Goal: Find specific page/section: Find specific page/section

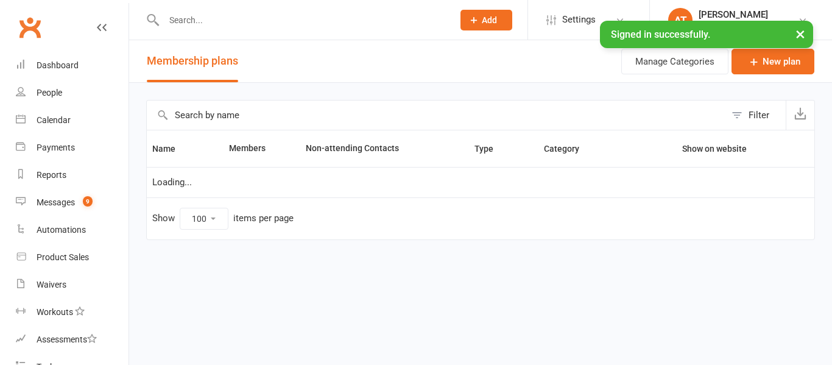
select select "100"
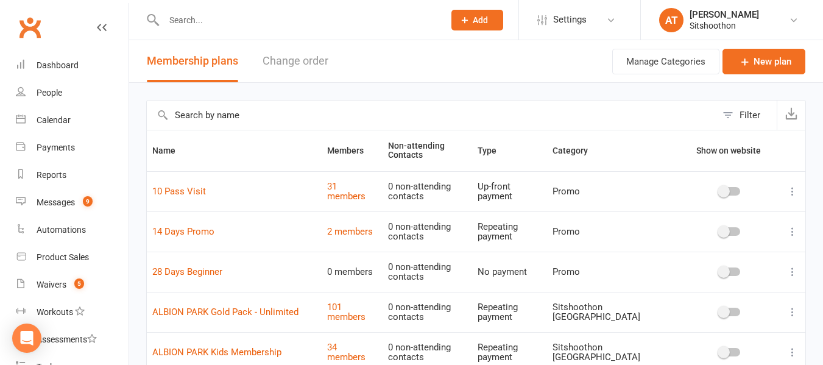
click at [236, 23] on input "text" at bounding box center [297, 20] width 275 height 17
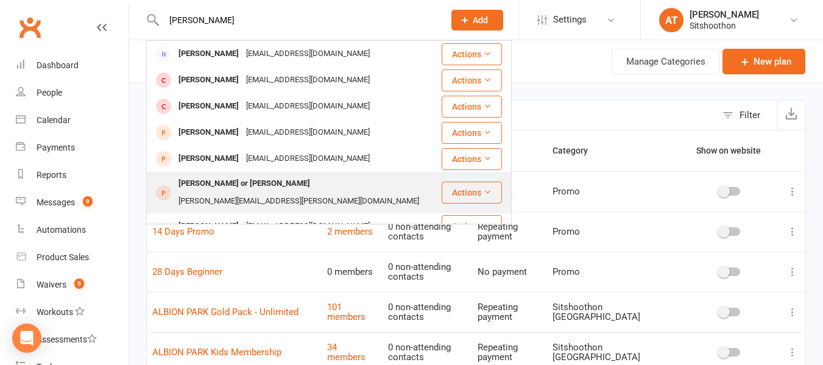
type input "[PERSON_NAME]"
click at [273, 192] on div "[PERSON_NAME][EMAIL_ADDRESS][PERSON_NAME][DOMAIN_NAME]" at bounding box center [299, 201] width 248 height 18
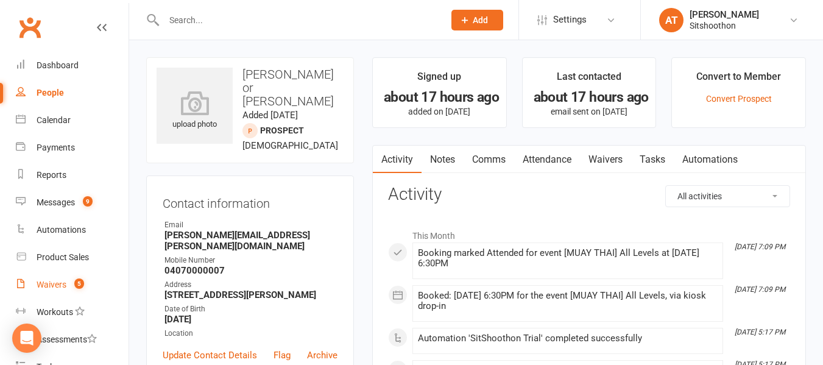
click at [28, 281] on link "Waivers 5" at bounding box center [72, 284] width 113 height 27
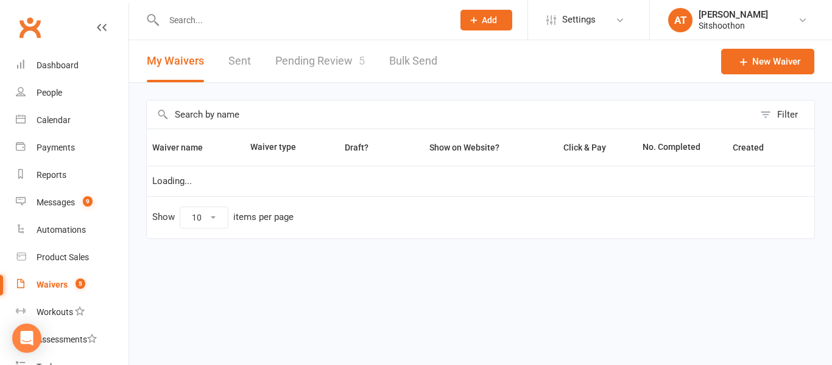
select select "100"
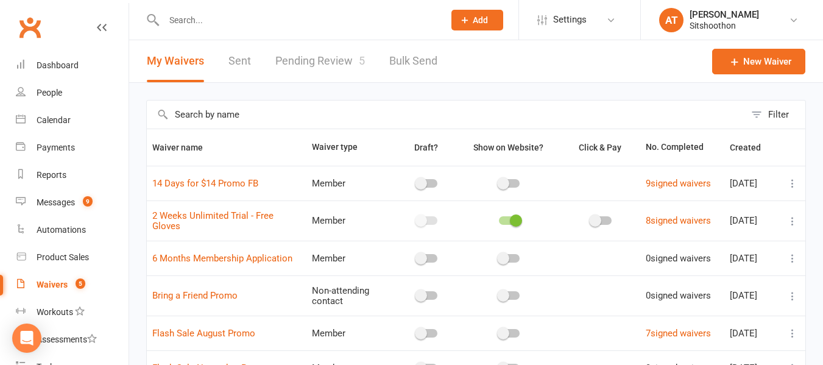
click at [313, 65] on link "Pending Review 5" at bounding box center [320, 61] width 90 height 42
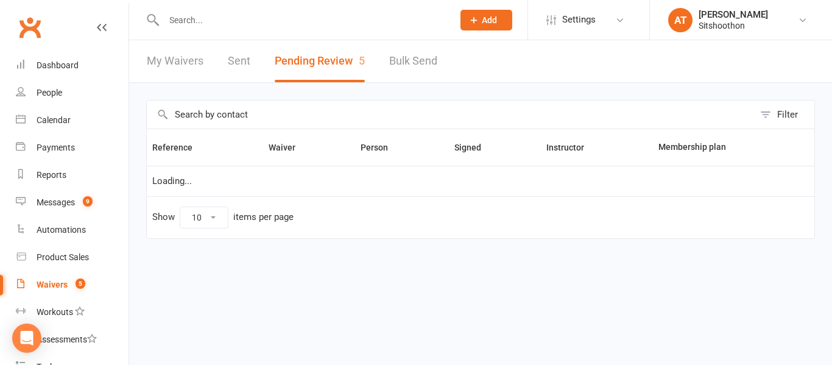
select select "25"
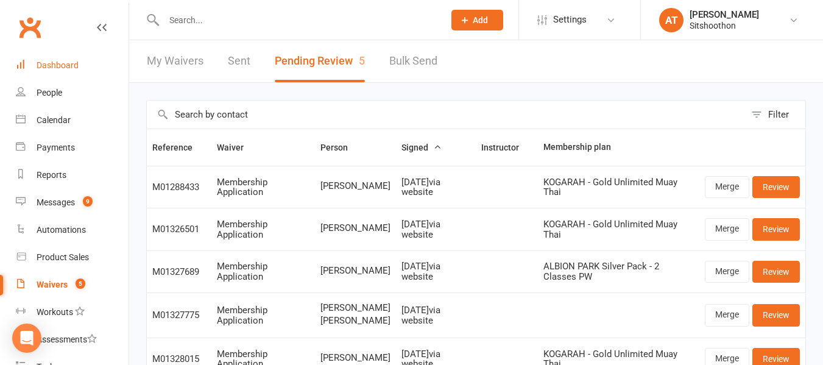
click at [51, 65] on div "Dashboard" at bounding box center [58, 65] width 42 height 10
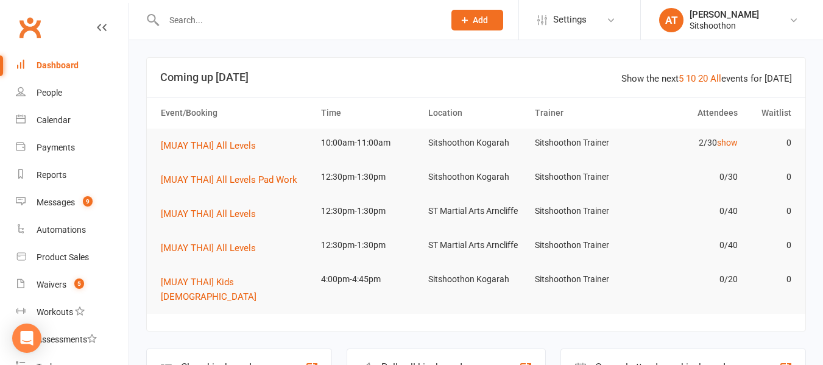
click at [269, 20] on input "text" at bounding box center [297, 20] width 275 height 17
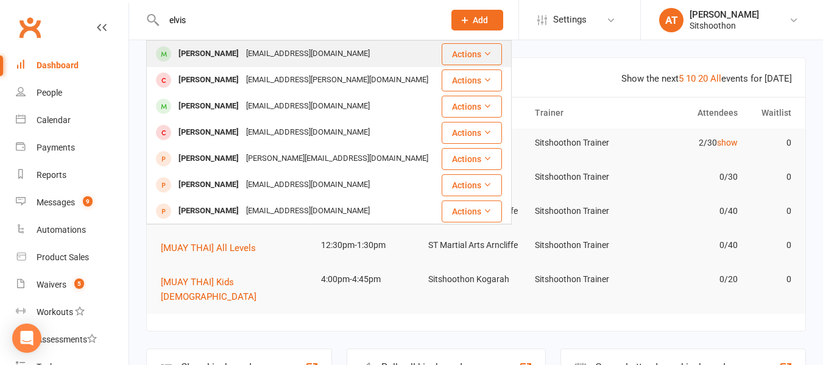
type input "elvis"
click at [230, 53] on div "[PERSON_NAME]" at bounding box center [209, 54] width 68 height 18
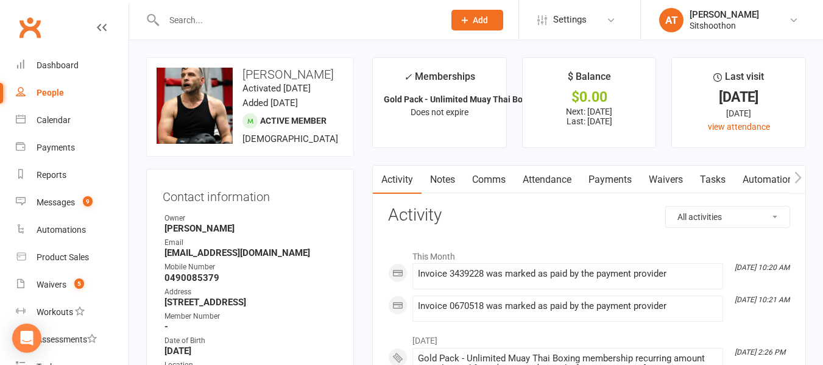
click at [612, 182] on link "Payments" at bounding box center [610, 180] width 60 height 28
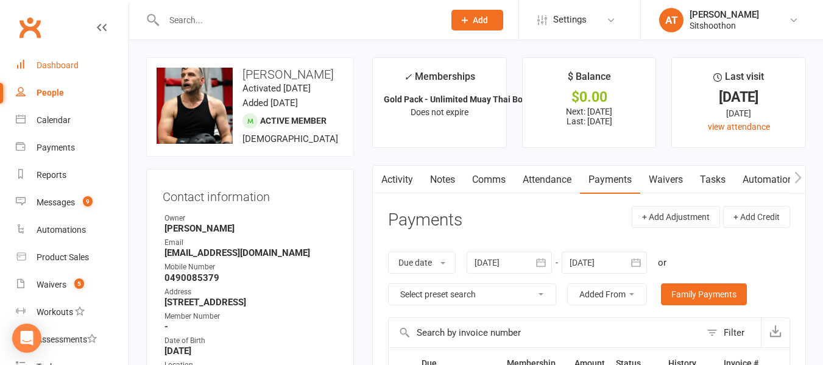
click at [58, 58] on link "Dashboard" at bounding box center [72, 65] width 113 height 27
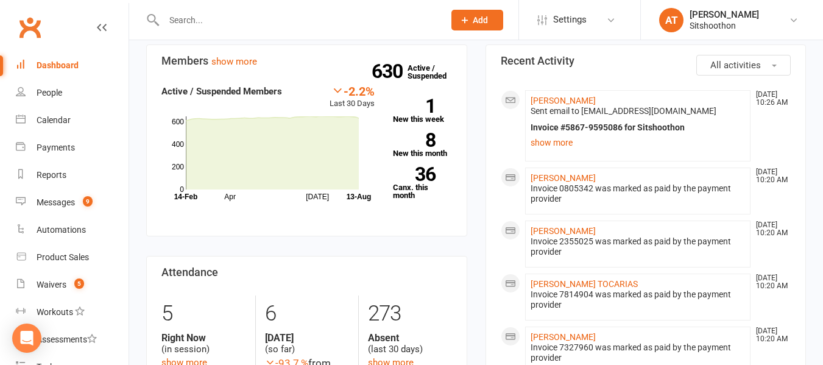
scroll to position [364, 0]
